Goal: Task Accomplishment & Management: Manage account settings

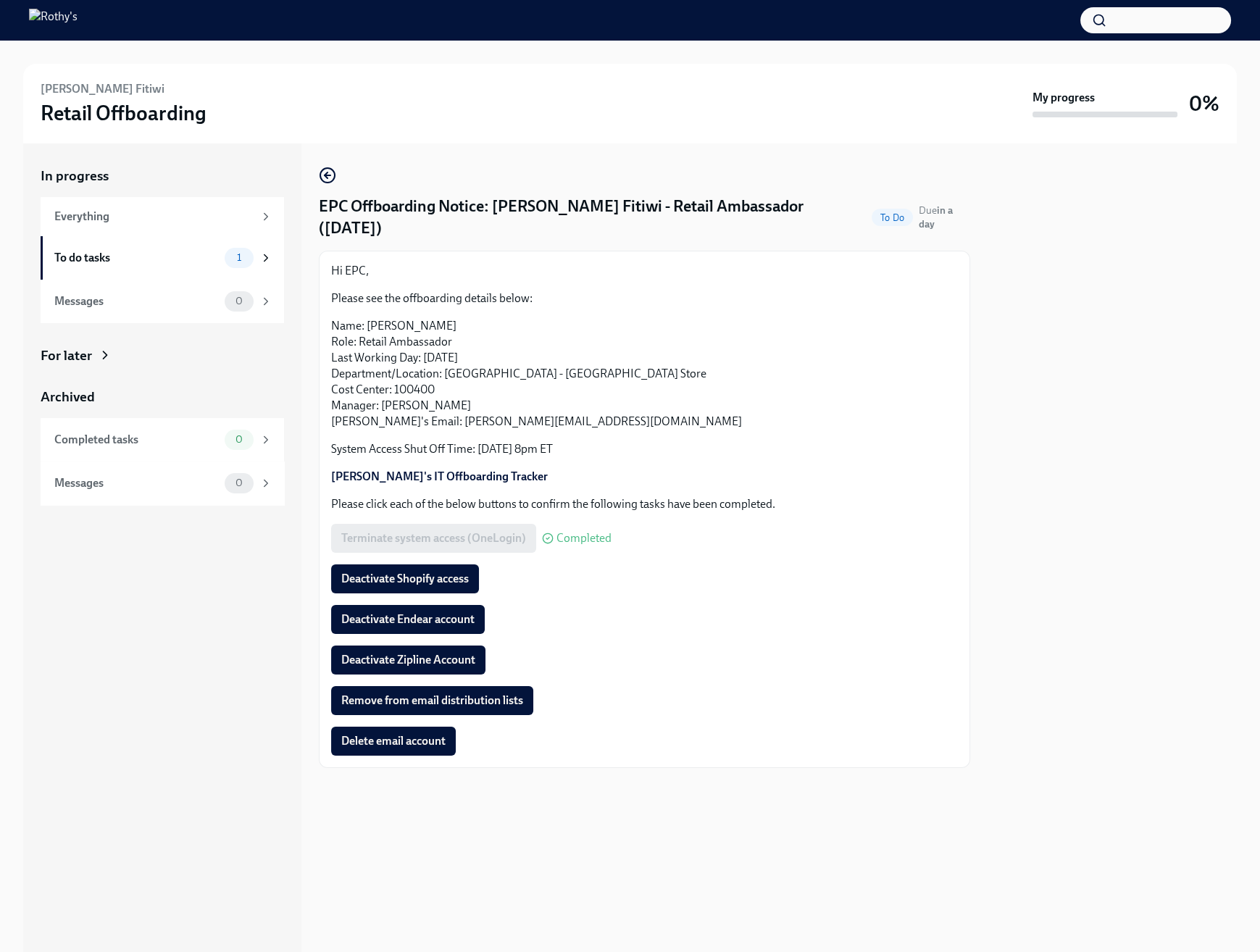
drag, startPoint x: 1108, startPoint y: 609, endPoint x: 1009, endPoint y: 457, distance: 181.4
click at [1108, 609] on div at bounding box center [1112, 548] width 249 height 808
click at [475, 868] on div "EPC Offboarding Notice: Lulia Yacob Fitiwi - Retail Ambassador (10/13/2025) To …" at bounding box center [645, 548] width 651 height 808
click at [452, 612] on span "Deactivate Endear account" at bounding box center [408, 620] width 133 height 15
click at [441, 571] on span "Deactivate Shopify access" at bounding box center [405, 579] width 127 height 15
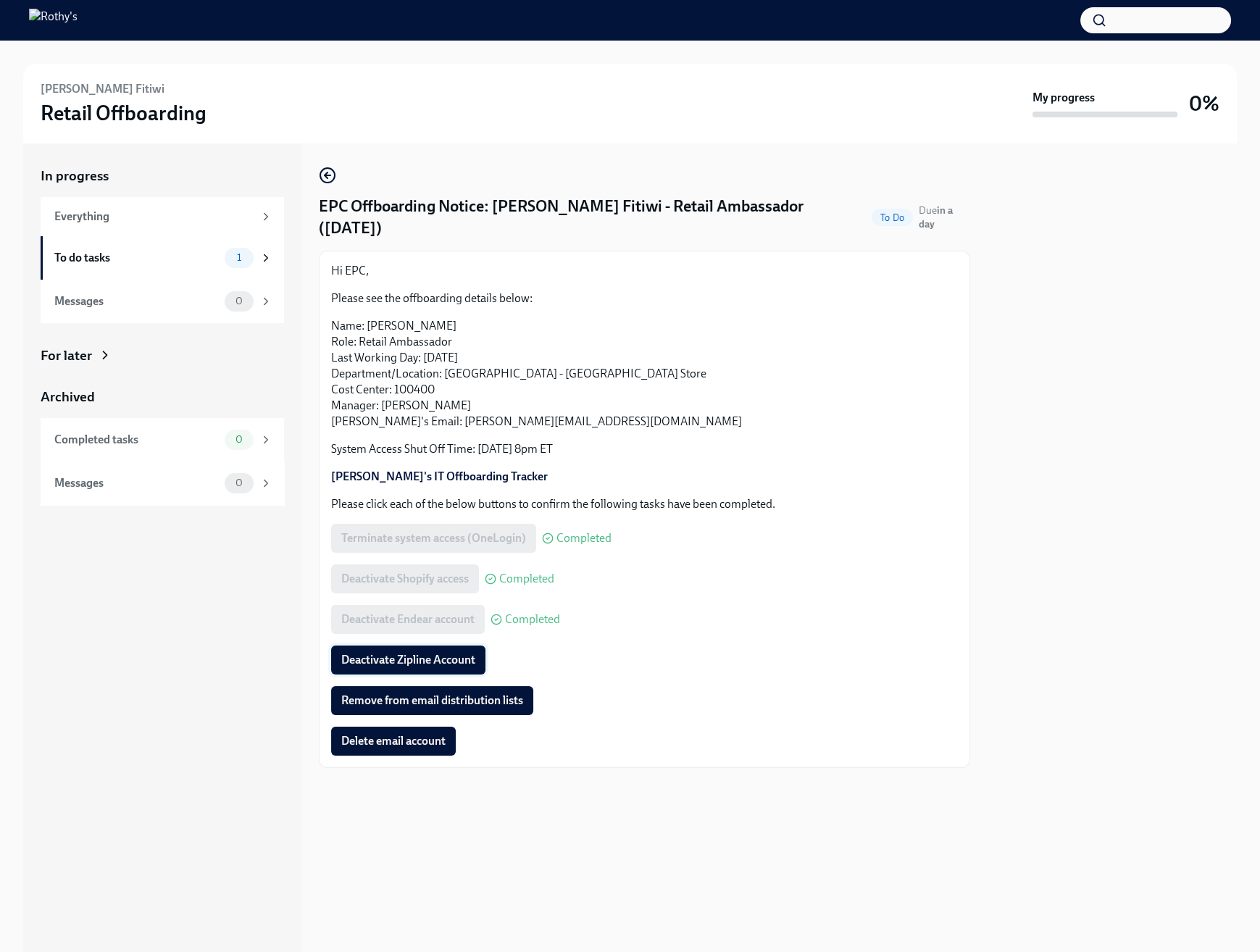
click at [426, 653] on span "Deactivate Zipline Account" at bounding box center [408, 660] width 134 height 15
click at [770, 605] on div "Deactivate Endear account Completed" at bounding box center [644, 619] width 627 height 29
click at [445, 694] on span "Remove from email distribution lists" at bounding box center [432, 701] width 182 height 15
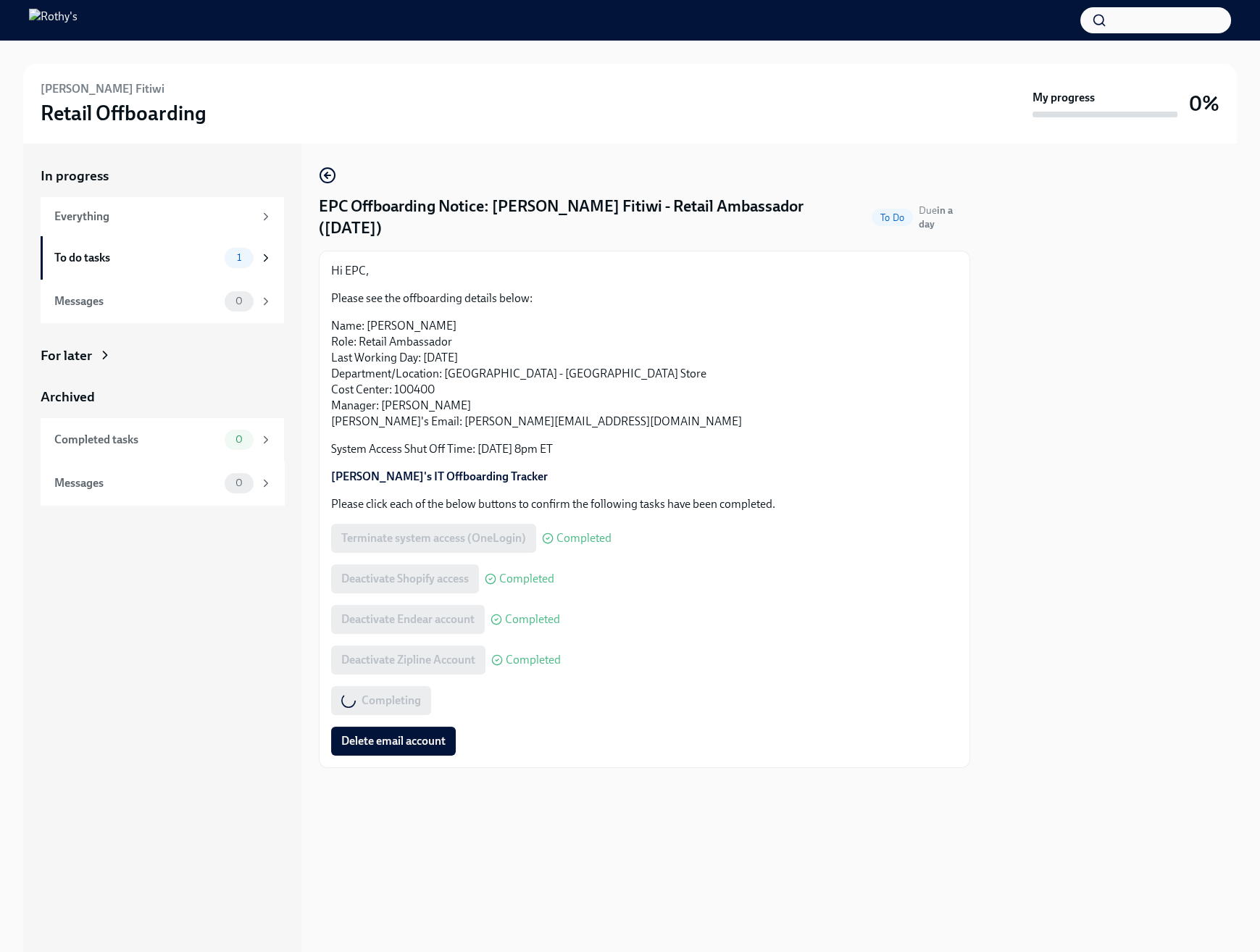
click at [793, 496] on p "Please click each of the below buttons to confirm the following tasks have been…" at bounding box center [644, 504] width 627 height 16
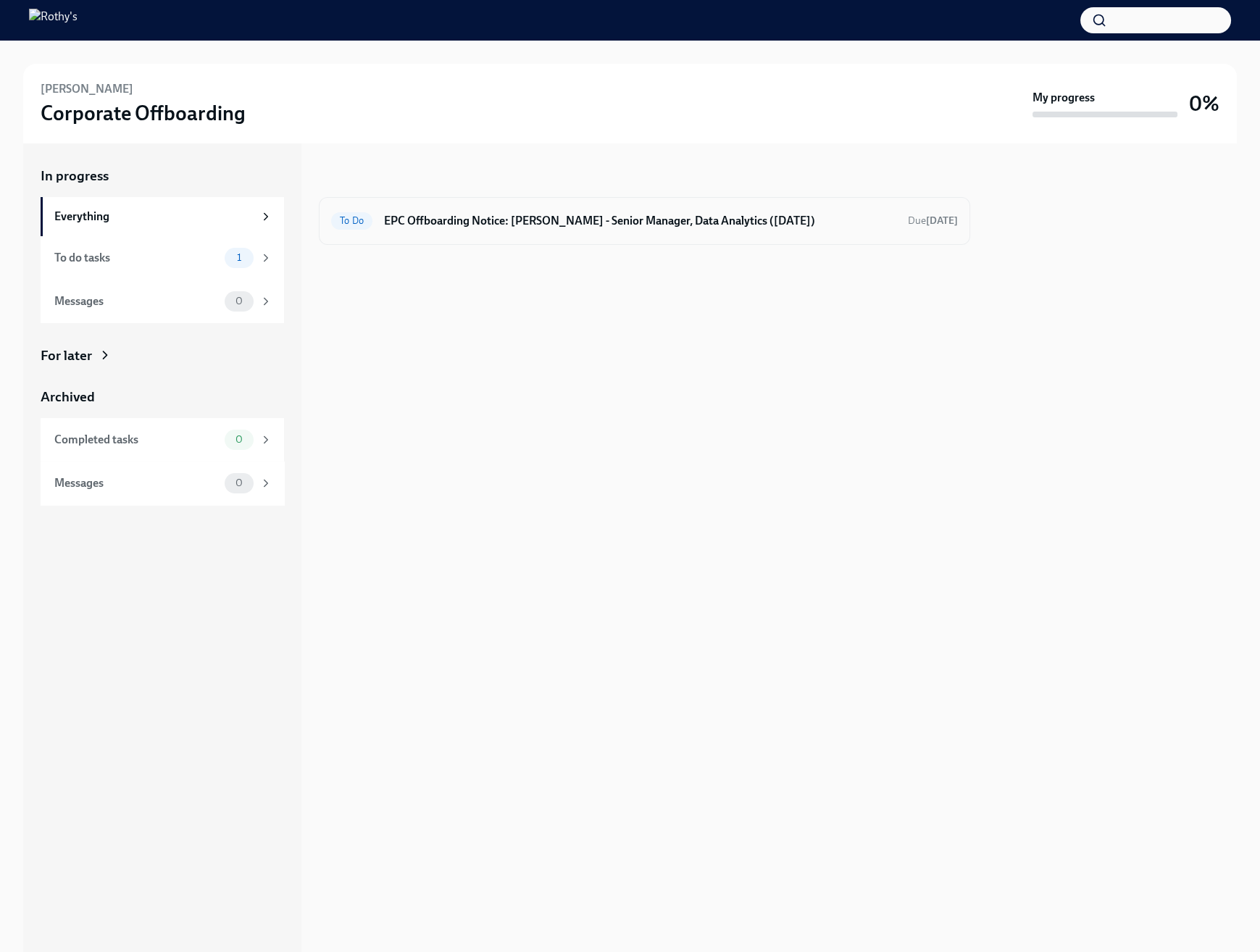
click at [576, 226] on h6 "EPC Offboarding Notice: Arjun Narendran - Senior Manager, Data Analytics (10/13…" at bounding box center [640, 221] width 512 height 16
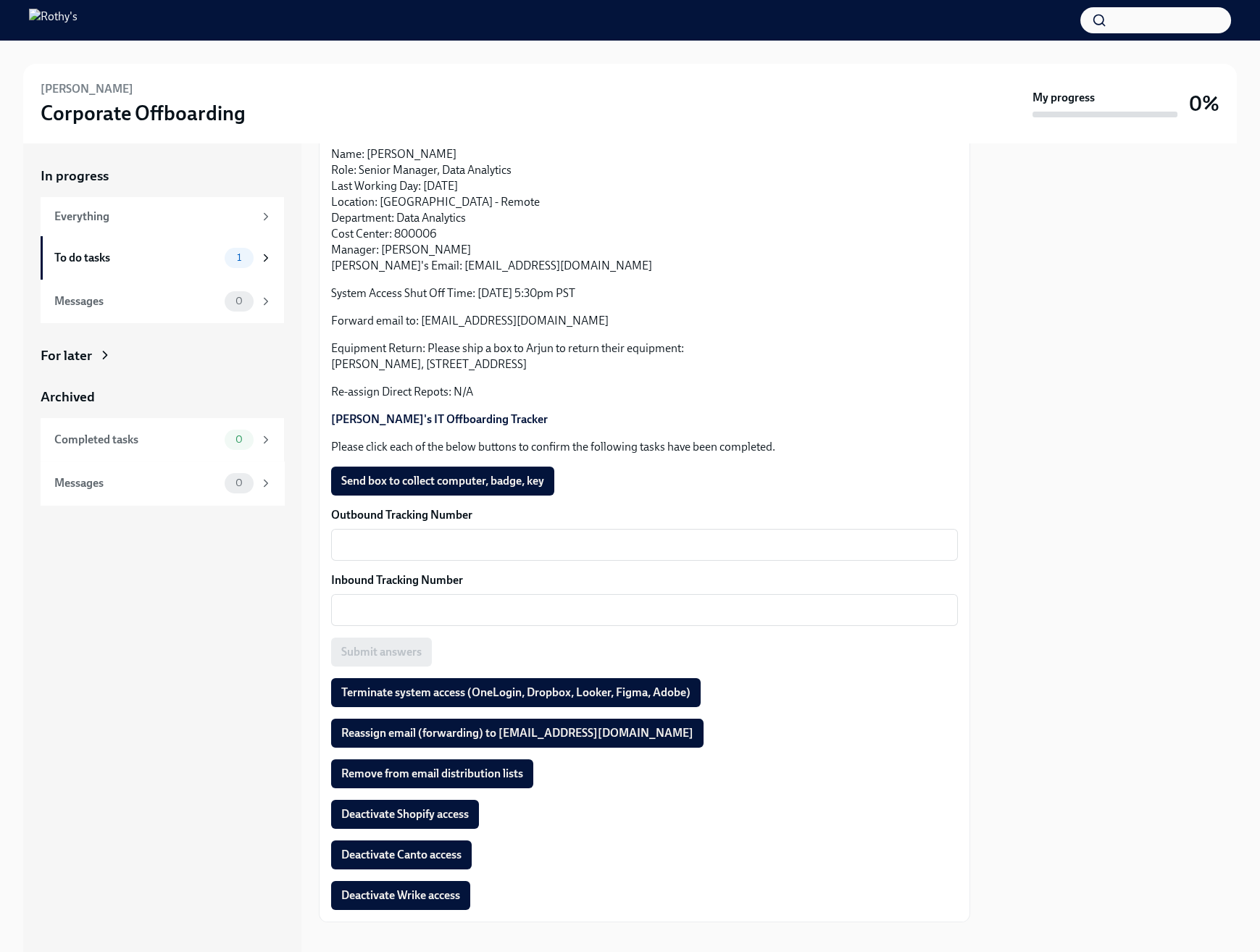
scroll to position [187, 0]
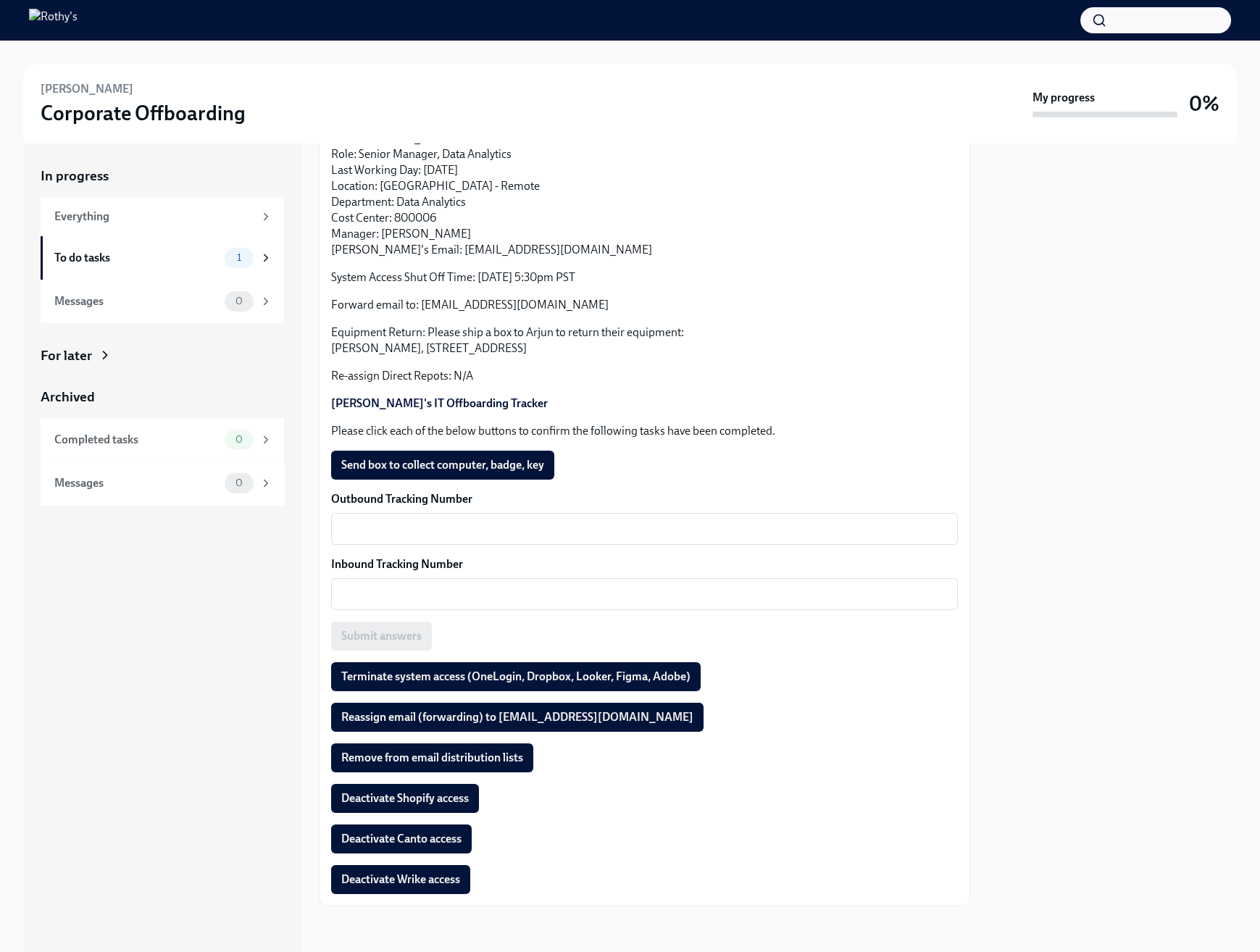
click at [418, 545] on div "Outbound Tracking Number x ​ Inbound Tracking Number x ​ Submit answers" at bounding box center [644, 571] width 627 height 159
click at [418, 534] on textarea "Outbound Tracking Number" at bounding box center [644, 529] width 609 height 17
click at [478, 528] on textarea "Outbound Tracking Number" at bounding box center [644, 529] width 609 height 17
paste textarea "884984399430"
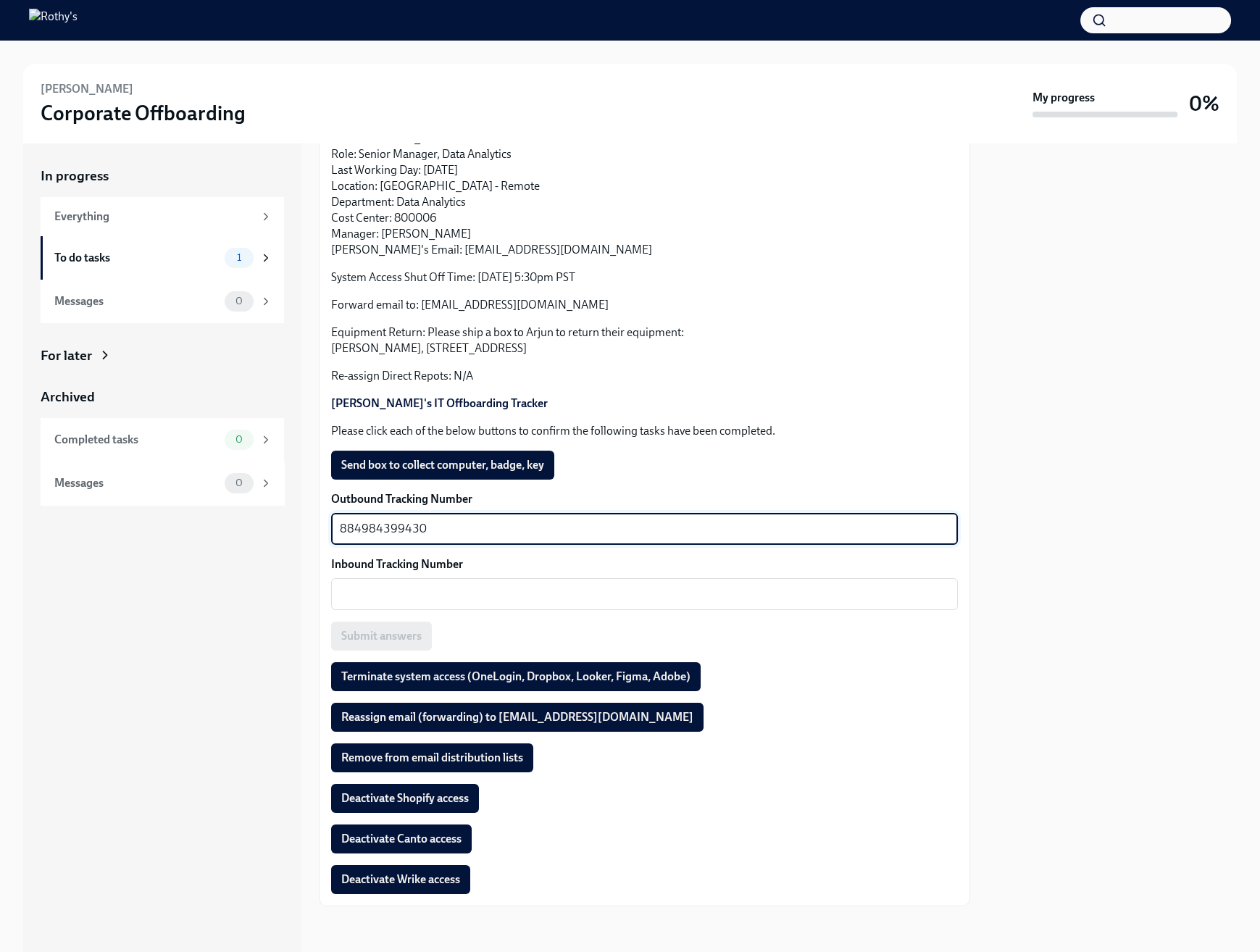
type textarea "884984399430"
click at [466, 590] on textarea "Inbound Tracking Number" at bounding box center [644, 594] width 609 height 17
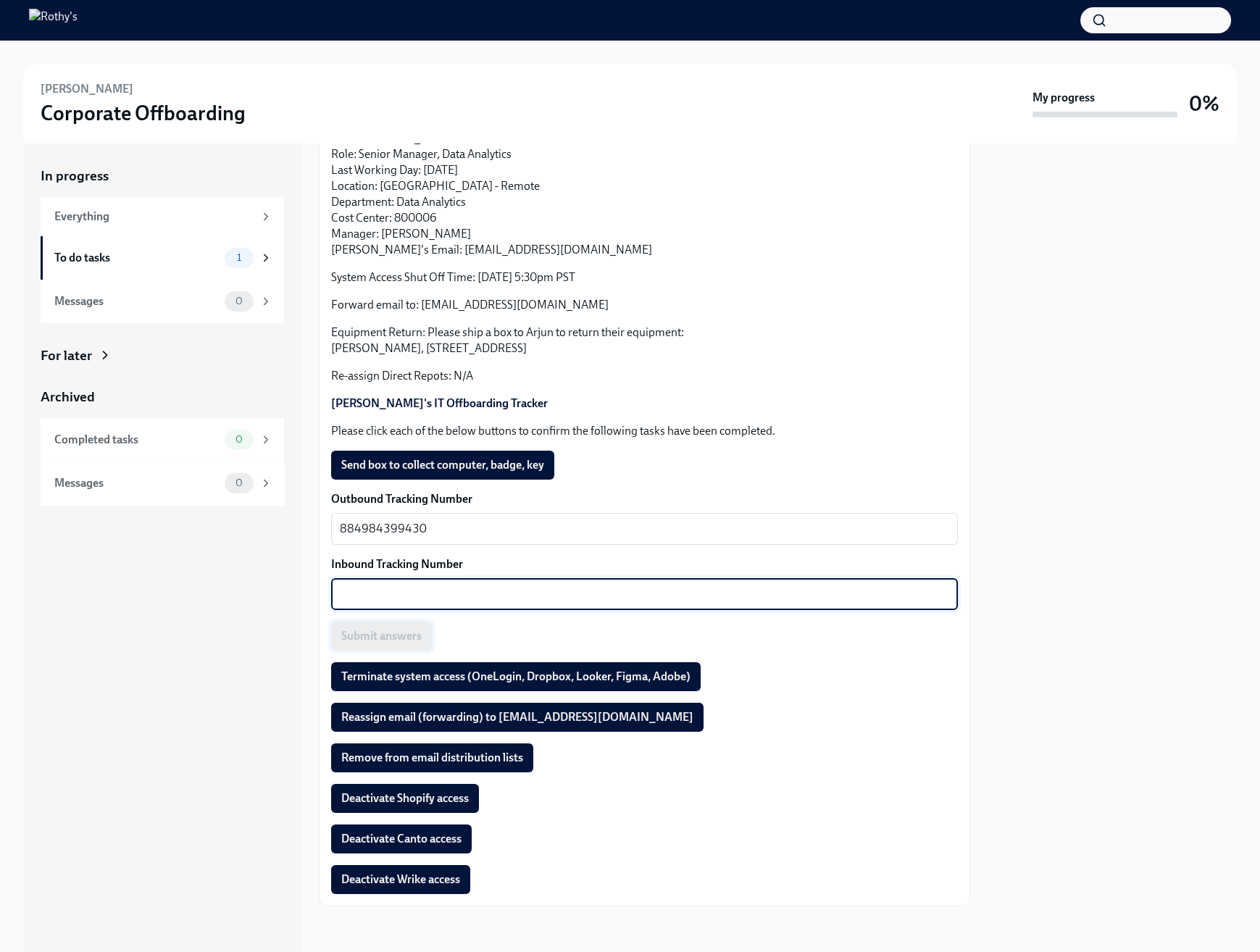
paste textarea "791975307591"
type textarea "791975307591"
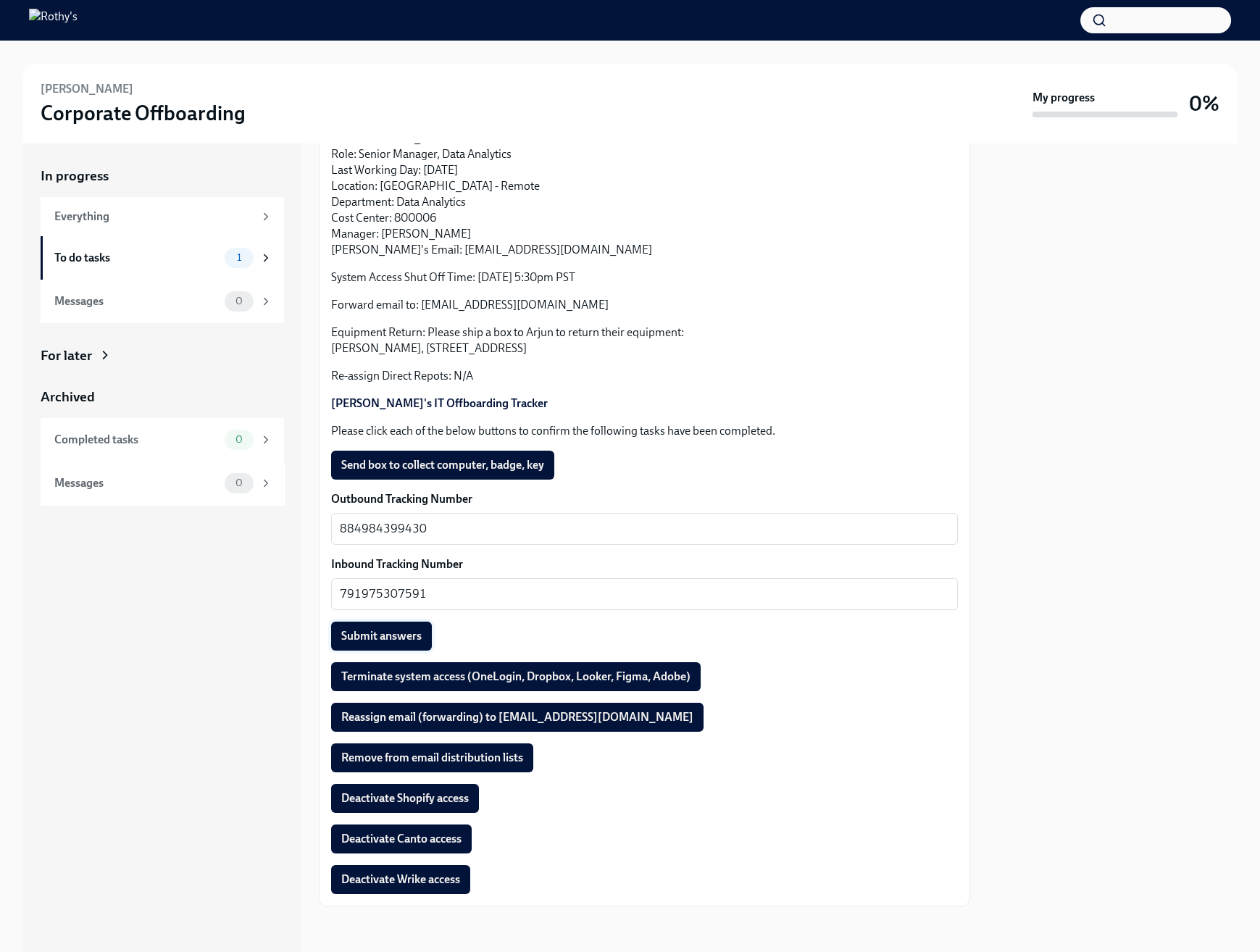
click at [386, 631] on span "Submit answers" at bounding box center [381, 636] width 81 height 15
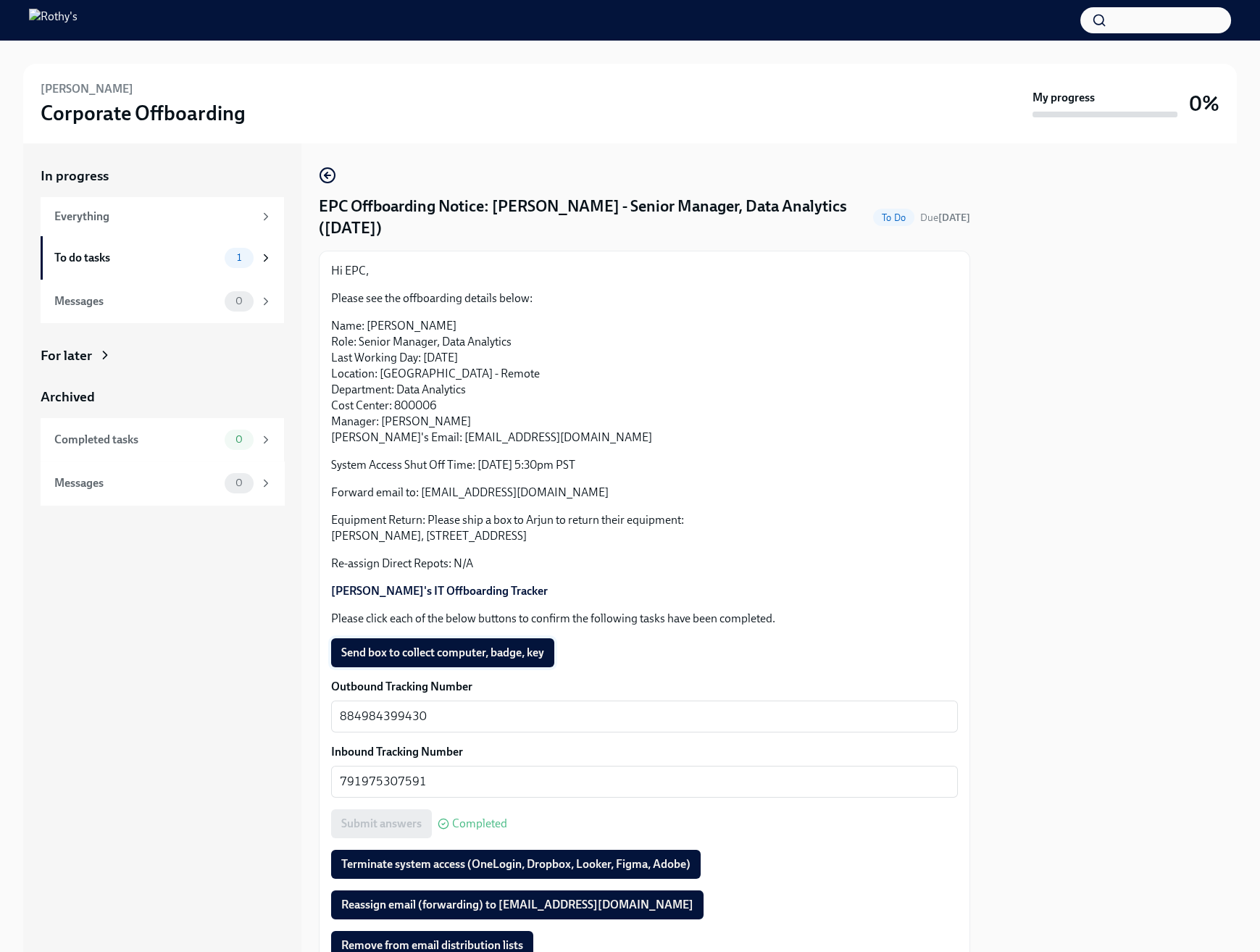
click at [447, 650] on span "Send box to collect computer, badge, key" at bounding box center [443, 653] width 203 height 15
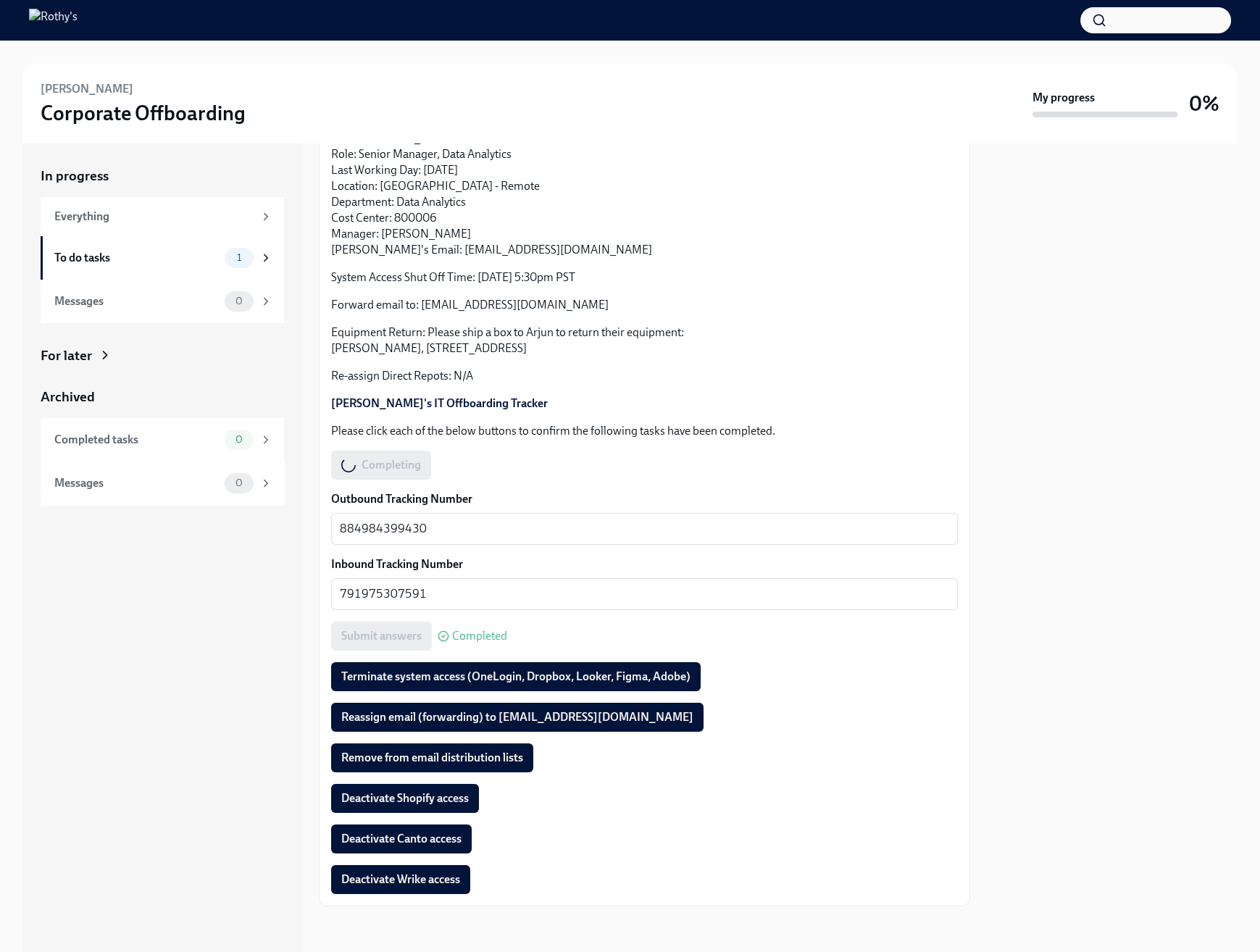
click at [1065, 534] on div at bounding box center [1112, 548] width 249 height 808
click at [1130, 535] on div at bounding box center [1112, 548] width 249 height 808
click at [441, 807] on button "Deactivate Shopify access" at bounding box center [405, 798] width 148 height 29
click at [403, 837] on span "Deactivate Canto access" at bounding box center [401, 839] width 120 height 15
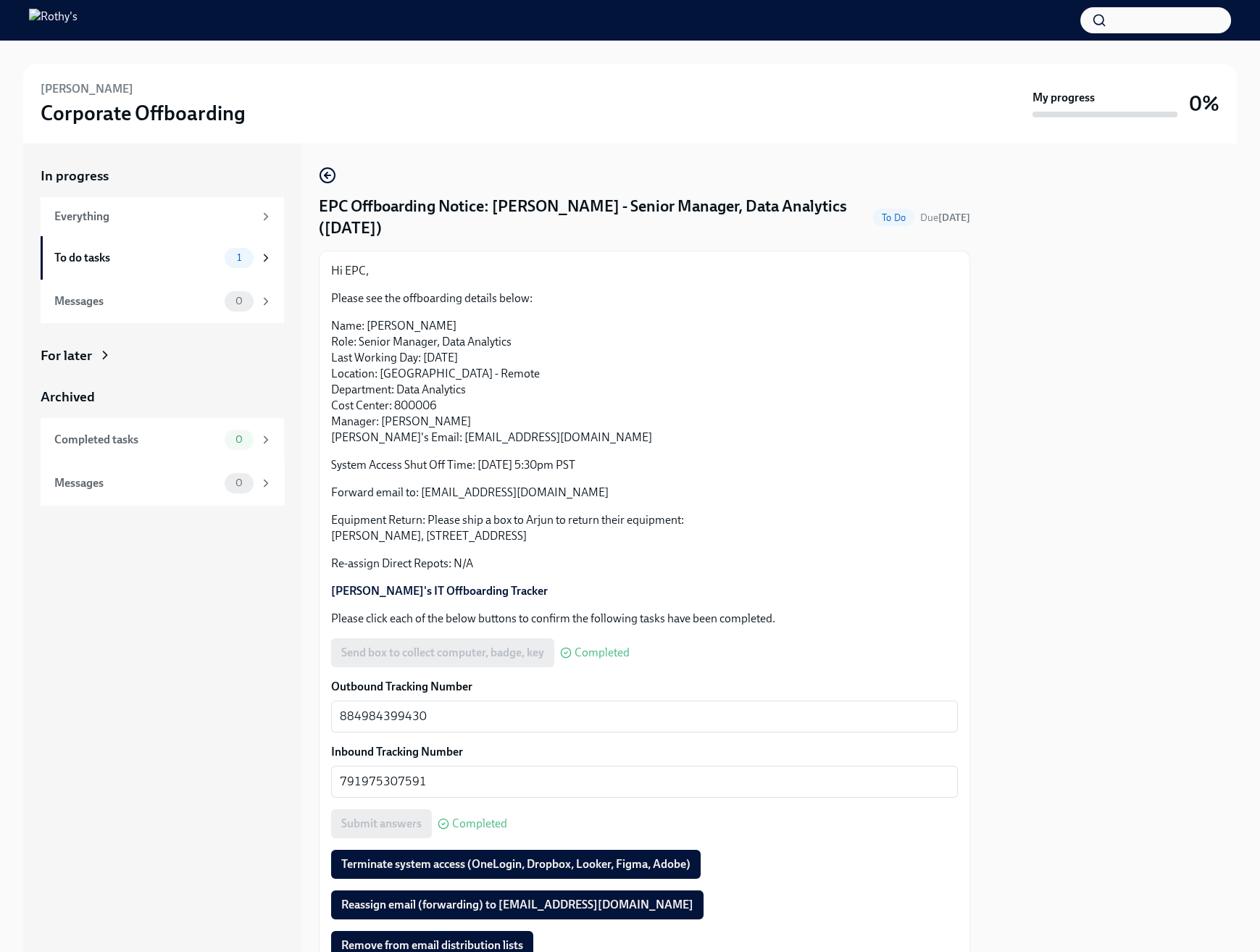
click at [832, 64] on div "Arjun Narendran Corporate Offboarding My progress 0%" at bounding box center [629, 104] width 1213 height 80
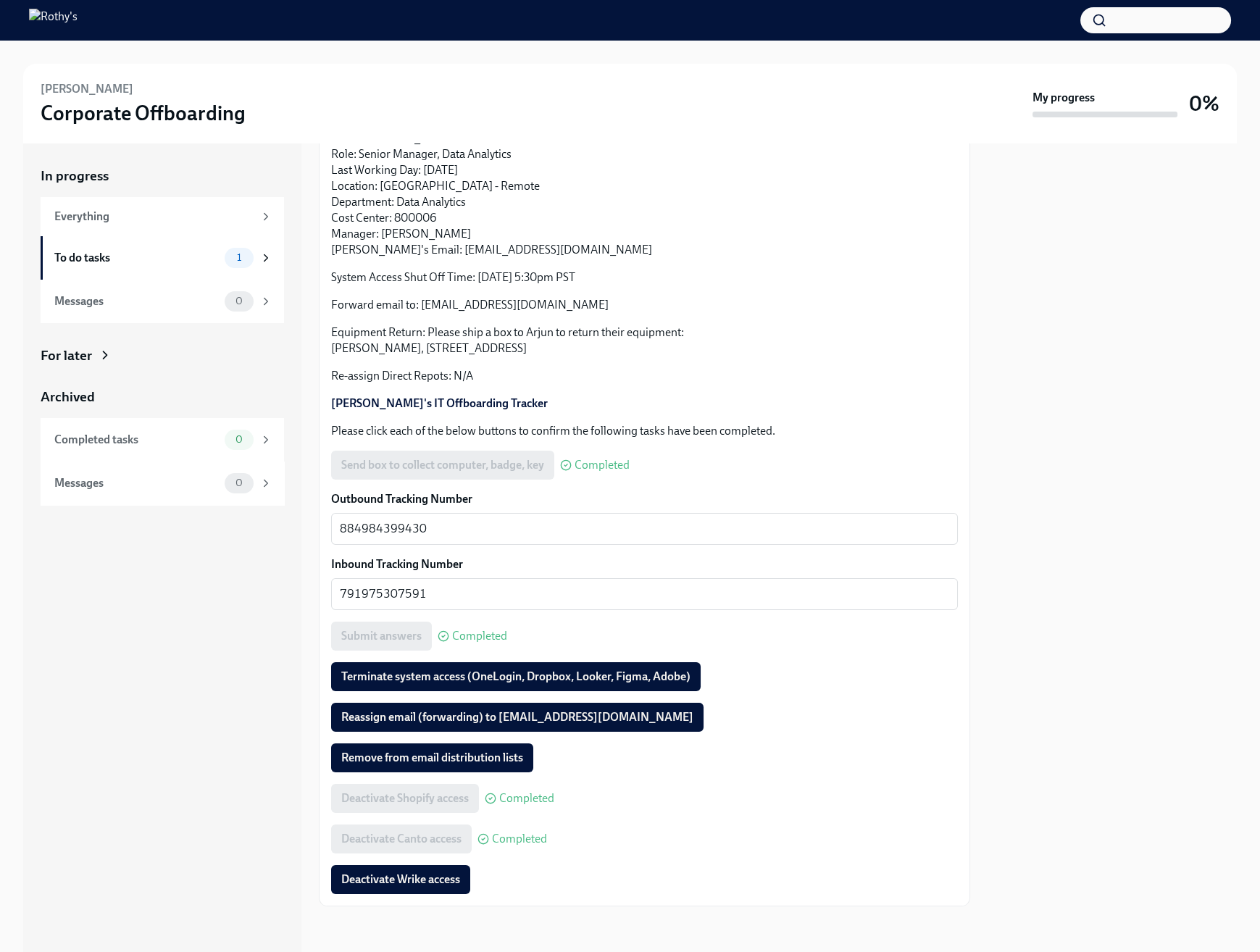
click at [1133, 631] on div at bounding box center [1112, 548] width 249 height 808
click at [398, 884] on span "Deactivate Wrike access" at bounding box center [401, 879] width 119 height 15
click at [472, 760] on span "Remove from email distribution lists" at bounding box center [432, 758] width 182 height 15
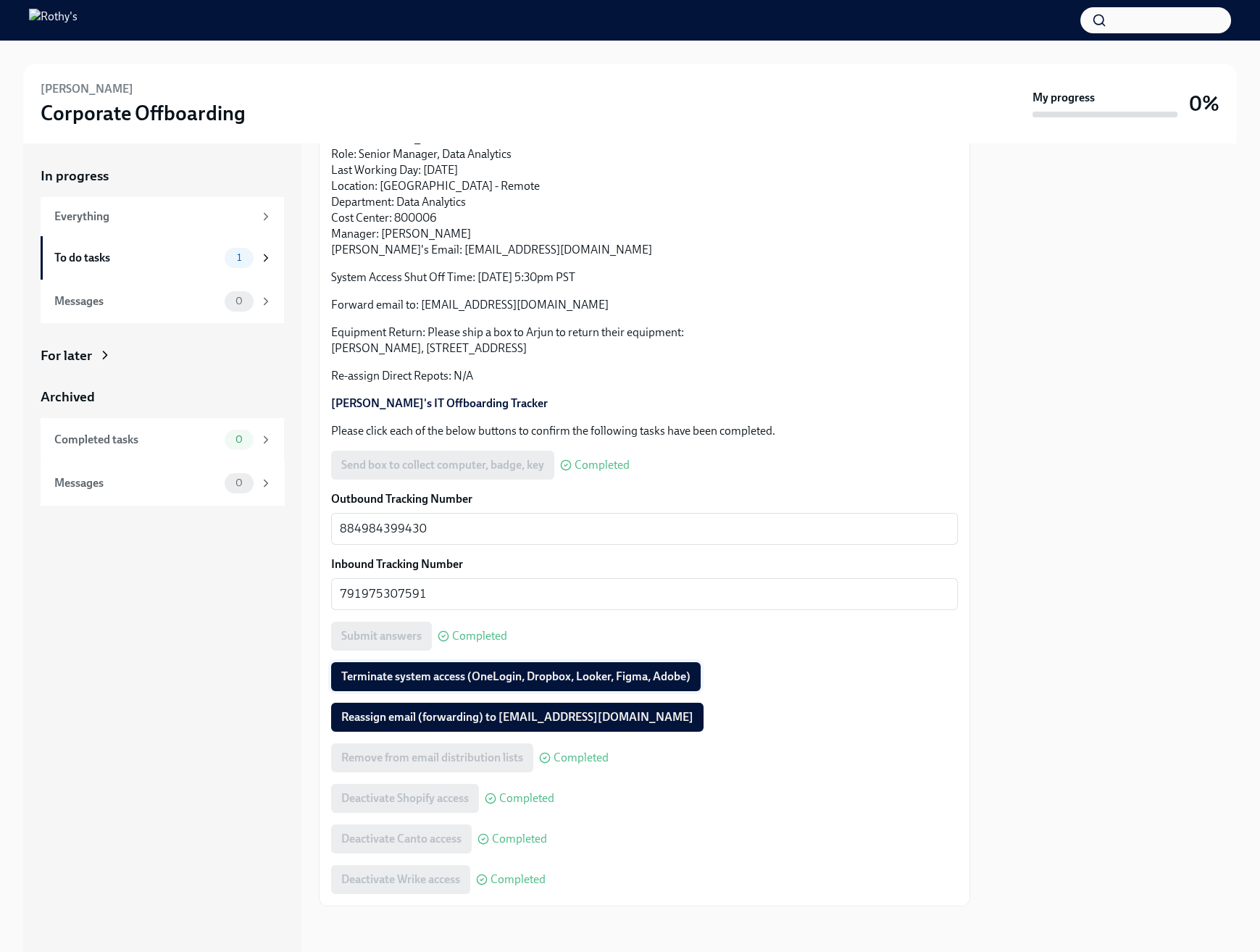
click at [419, 674] on span "Terminate system access (OneLogin, Dropbox, Looker, Figma, Adobe)" at bounding box center [516, 677] width 349 height 15
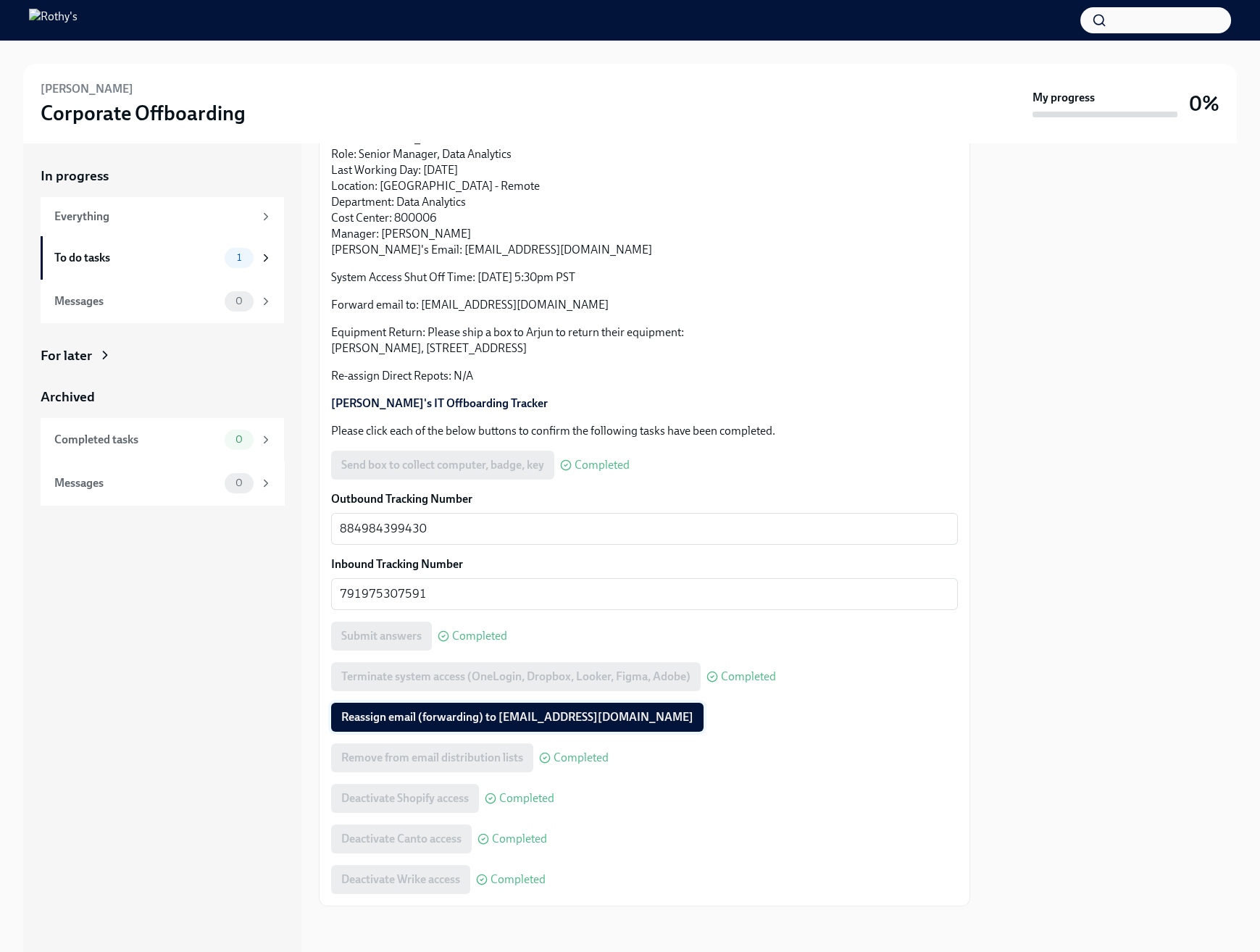
click at [507, 723] on span "Reassign email (forwarding) to analytics@rothys.com" at bounding box center [517, 717] width 352 height 15
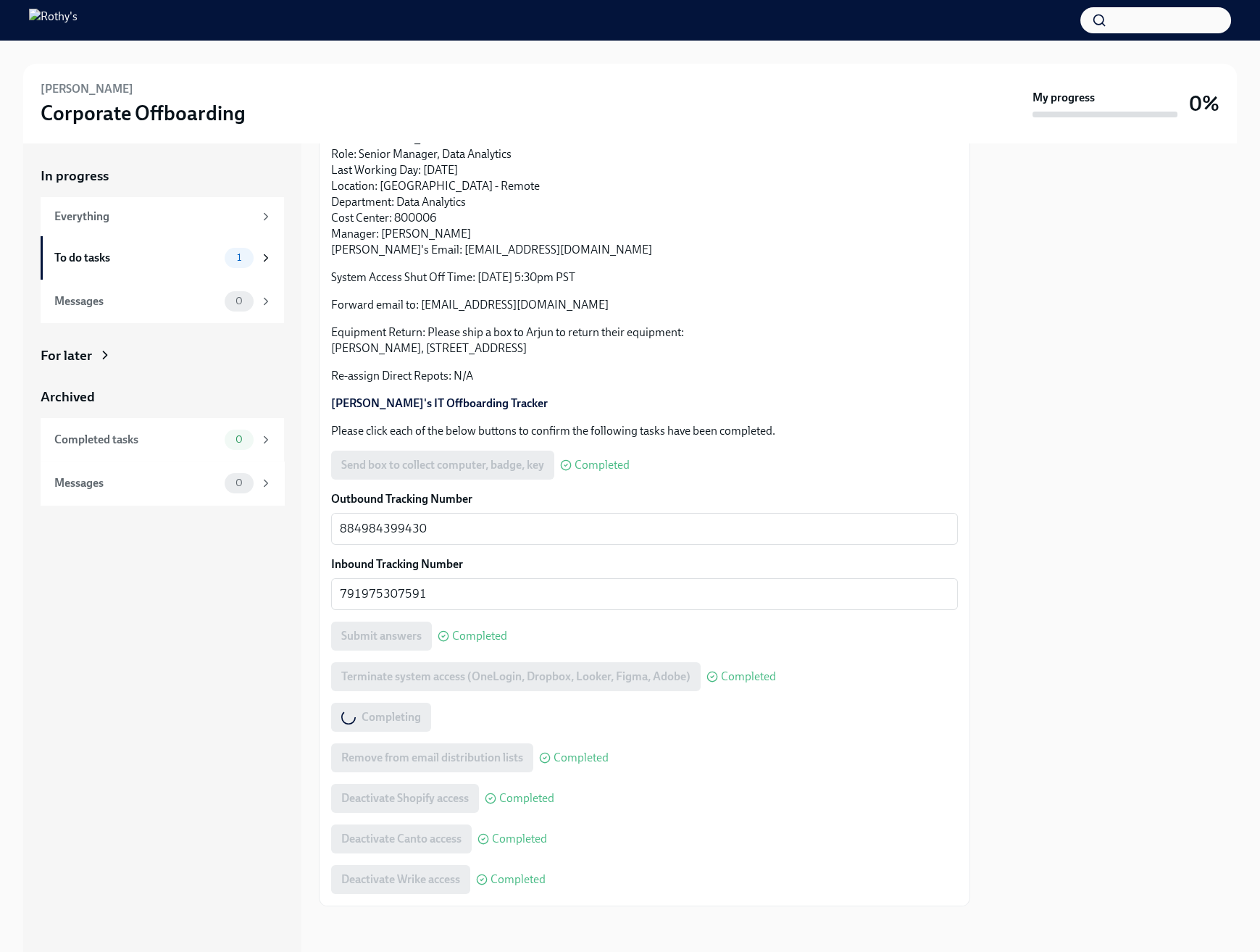
scroll to position [0, 0]
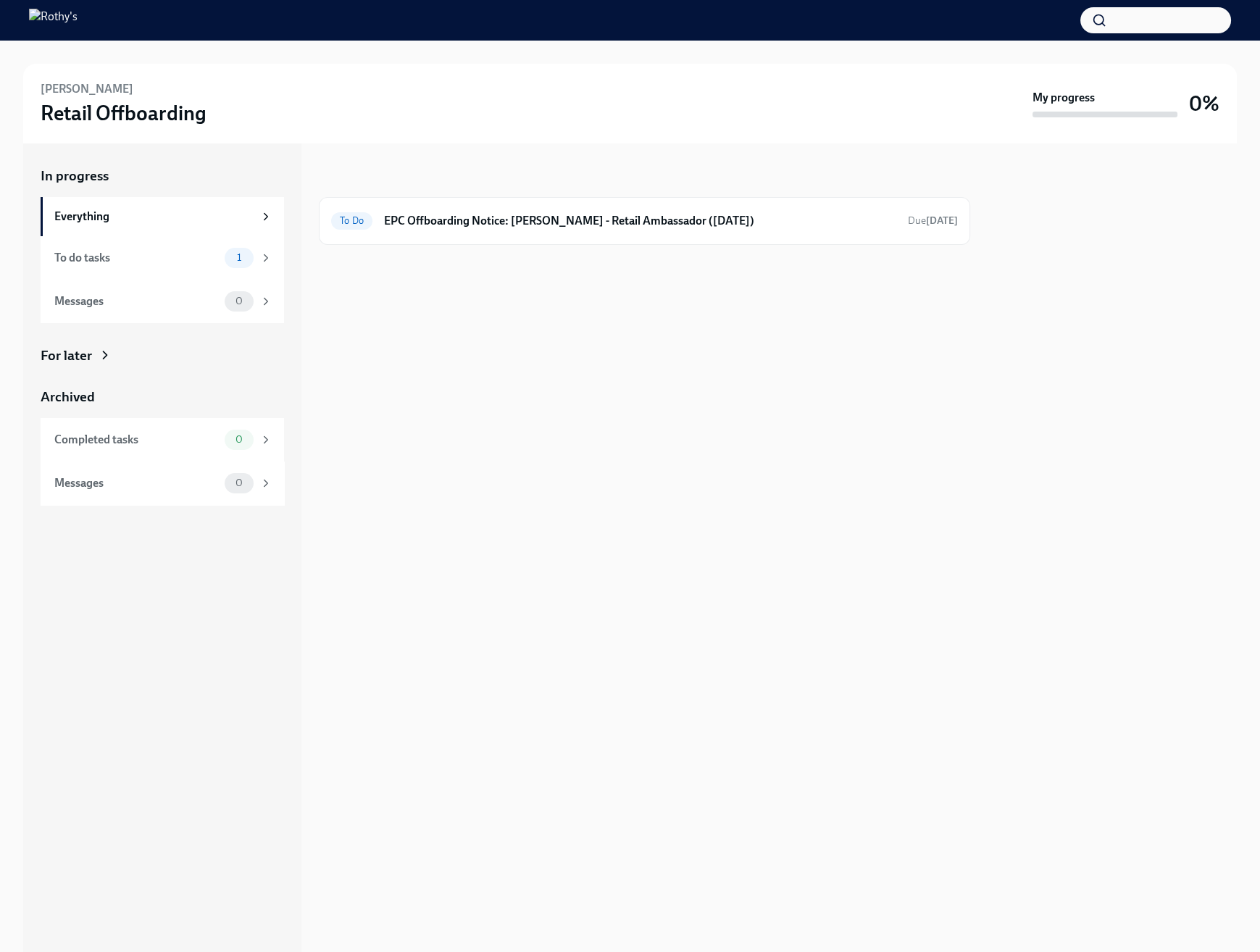
click at [1122, 378] on div at bounding box center [1112, 548] width 249 height 808
click at [526, 221] on h6 "EPC Offboarding Notice: [PERSON_NAME] - Retail Ambassador ([DATE])" at bounding box center [640, 221] width 512 height 16
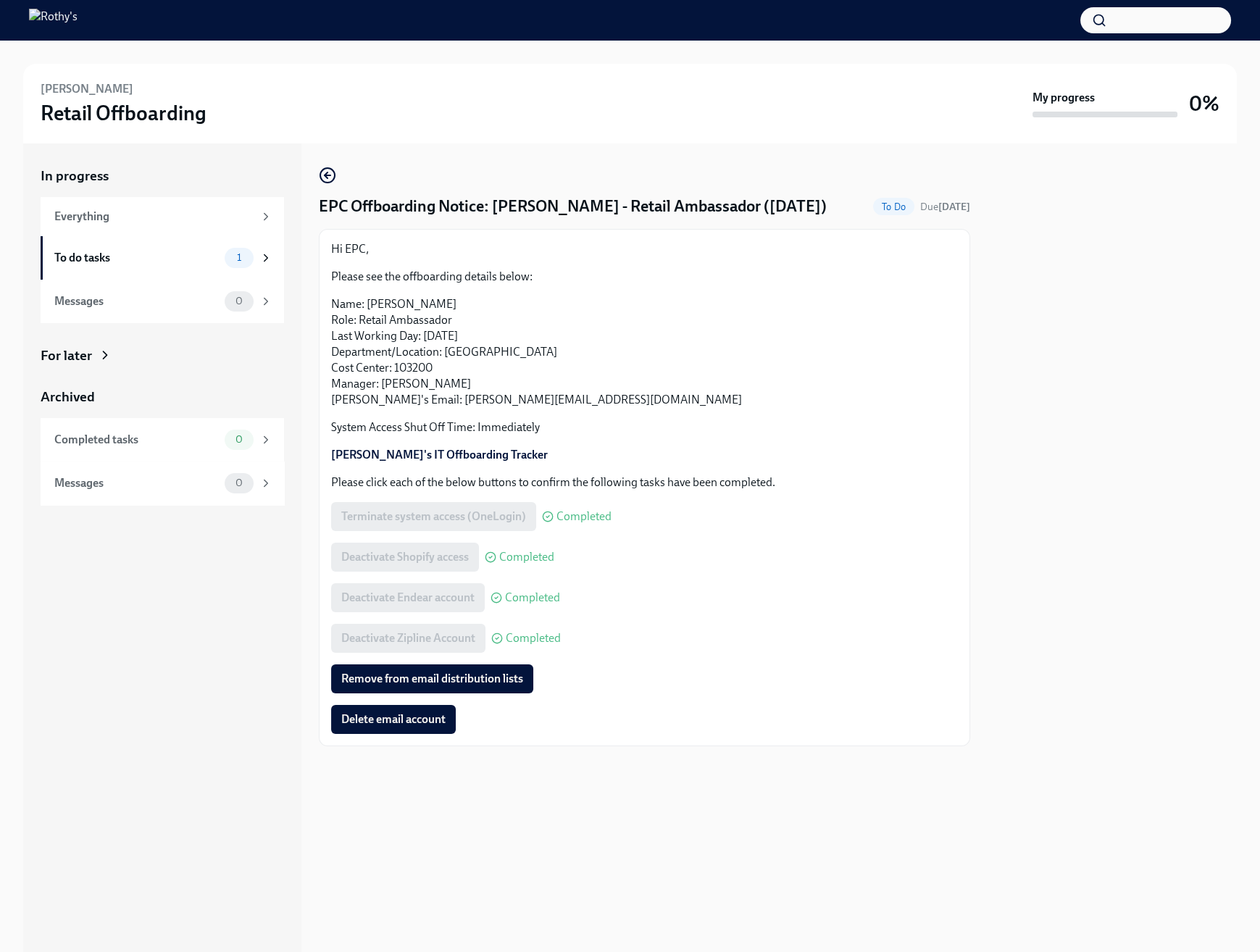
click at [463, 684] on div "Hi EPC, Please see the offboarding details below: Name: [PERSON_NAME] Role: Ret…" at bounding box center [644, 487] width 627 height 492
click at [440, 720] on div "Hi EPC, Please see the offboarding details below: Name: [PERSON_NAME] Role: Ret…" at bounding box center [644, 487] width 627 height 492
click at [438, 686] on span "Remove from email distribution lists" at bounding box center [432, 679] width 182 height 15
click at [398, 727] on span "Delete email account" at bounding box center [393, 720] width 104 height 15
